Goal: Task Accomplishment & Management: Manage account settings

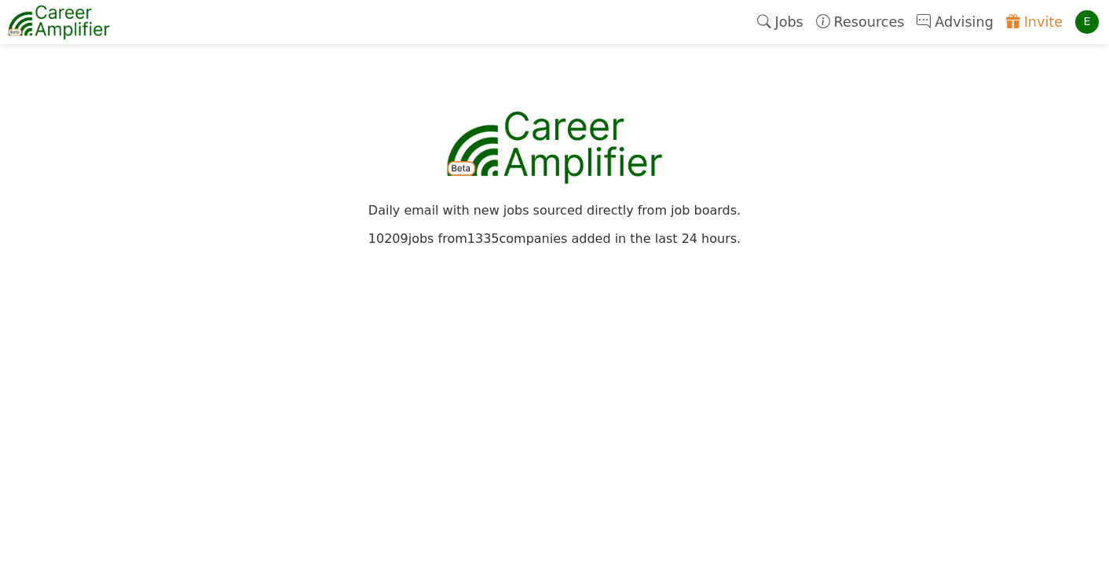
click at [799, 24] on link "Jobs" at bounding box center [780, 22] width 59 height 36
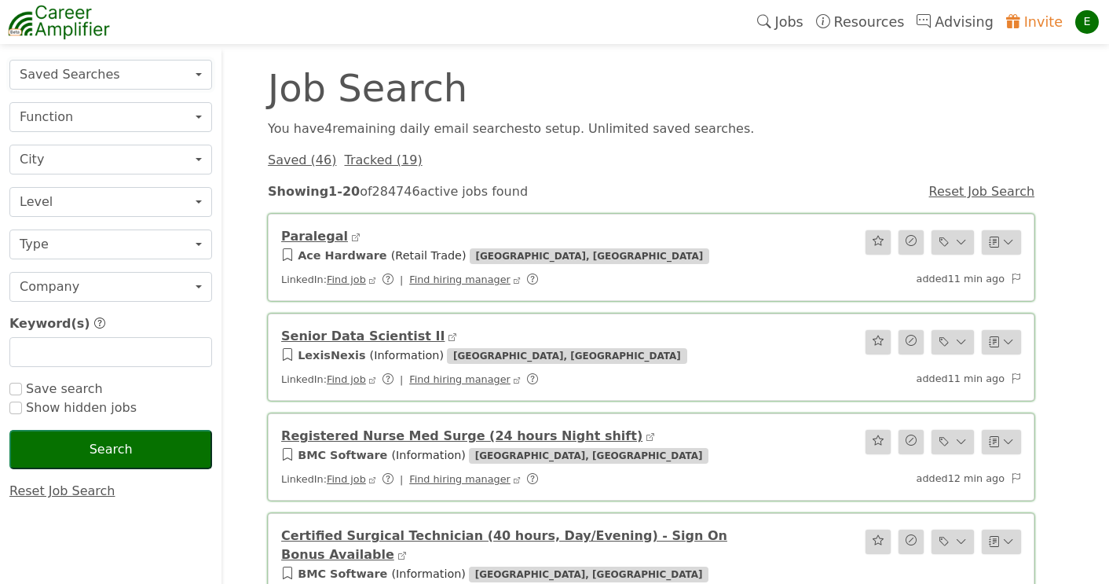
click at [189, 81] on button "Saved Searches" at bounding box center [110, 75] width 203 height 30
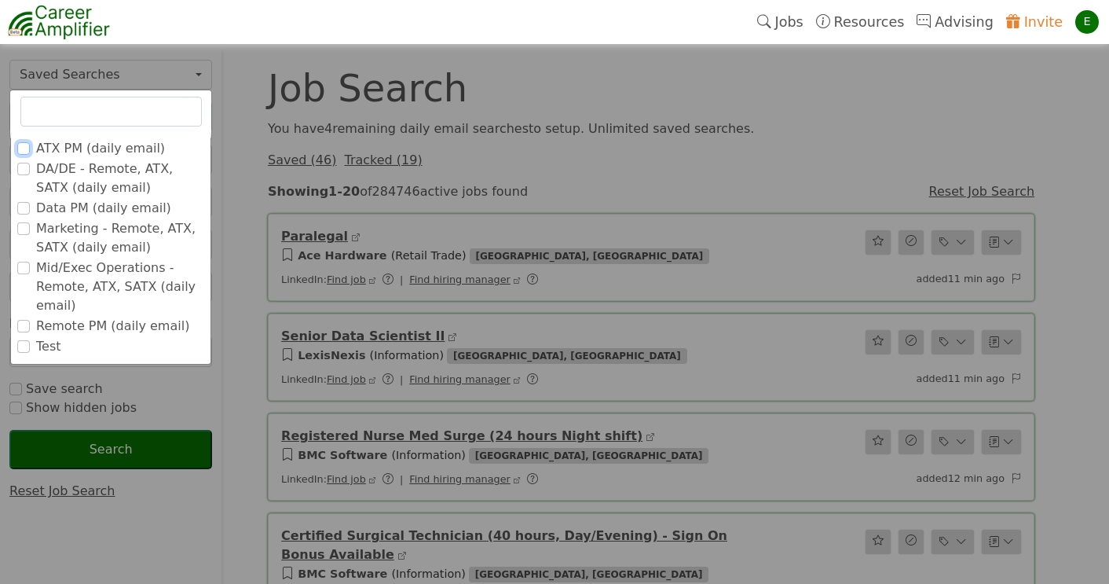
click at [22, 147] on input "ATX PM (daily email)" at bounding box center [23, 148] width 13 height 13
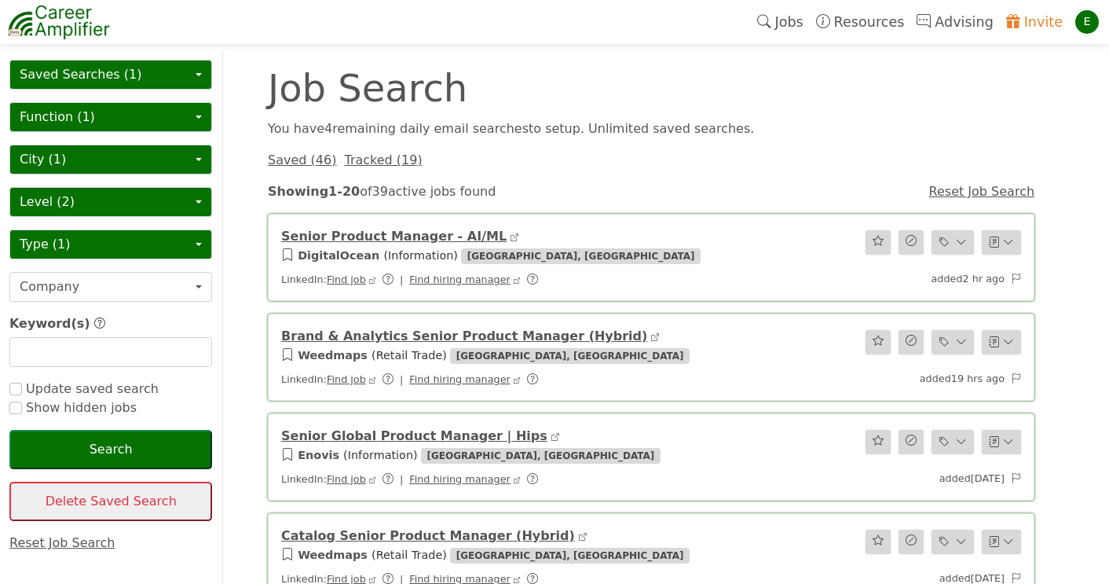
click at [63, 31] on img at bounding box center [59, 21] width 102 height 39
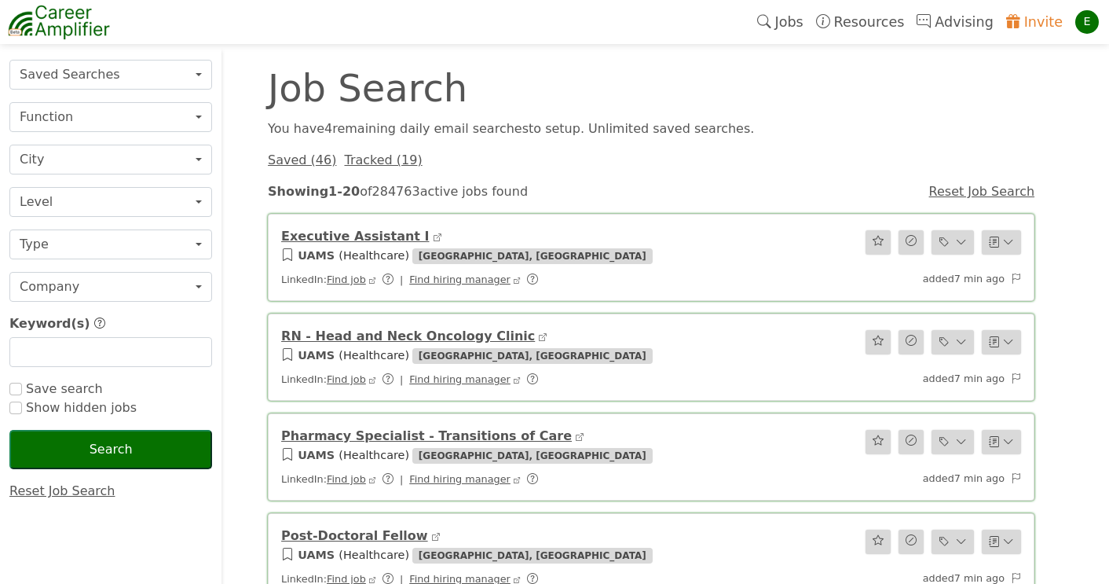
click at [961, 91] on div "Job Search" at bounding box center [650, 88] width 785 height 38
